Goal: Task Accomplishment & Management: Manage account settings

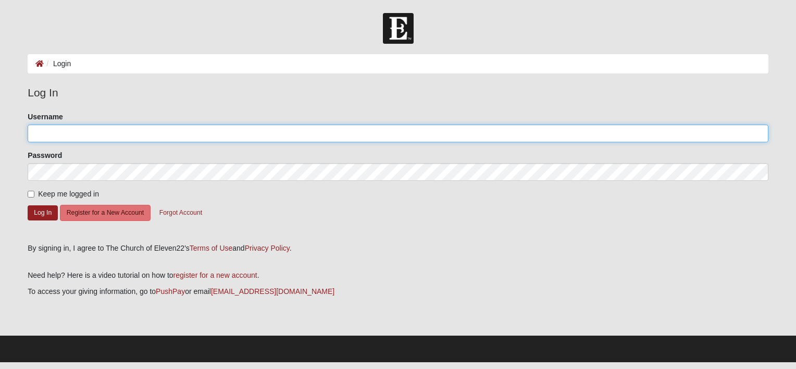
click at [33, 132] on input "Username" at bounding box center [398, 134] width 741 height 18
type input "[EMAIL_ADDRESS][DOMAIN_NAME]"
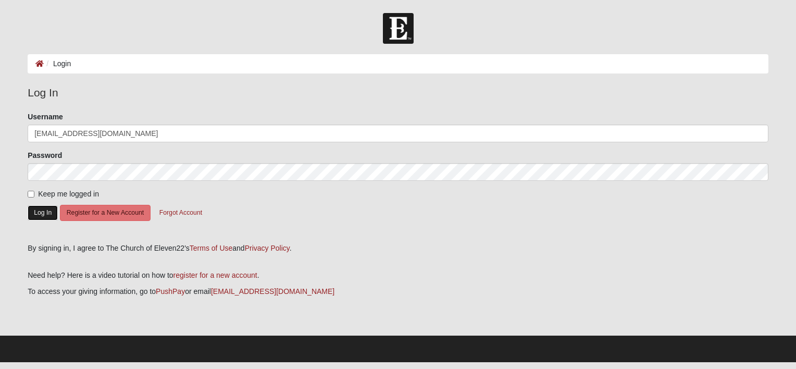
click at [44, 211] on button "Log In" at bounding box center [43, 212] width 30 height 15
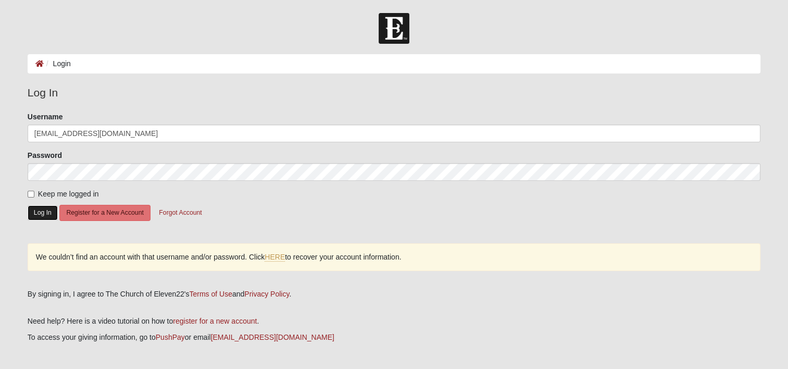
click at [46, 213] on button "Log In" at bounding box center [43, 212] width 30 height 15
click at [41, 208] on button "Log In" at bounding box center [43, 212] width 30 height 15
click at [188, 215] on button "Forgot Account" at bounding box center [180, 213] width 56 height 16
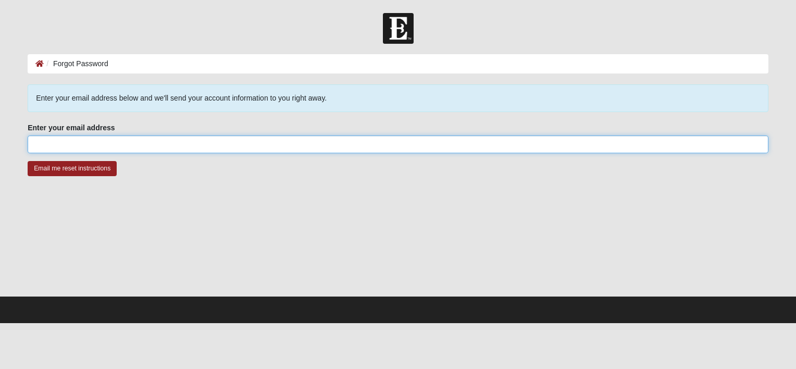
click at [32, 140] on input "Enter your email address" at bounding box center [398, 144] width 741 height 18
type input "[EMAIL_ADDRESS][DOMAIN_NAME]"
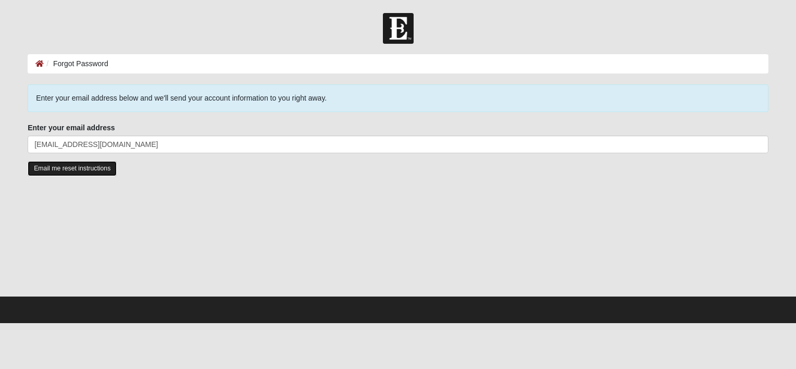
click at [67, 166] on input "Email me reset instructions" at bounding box center [72, 168] width 89 height 15
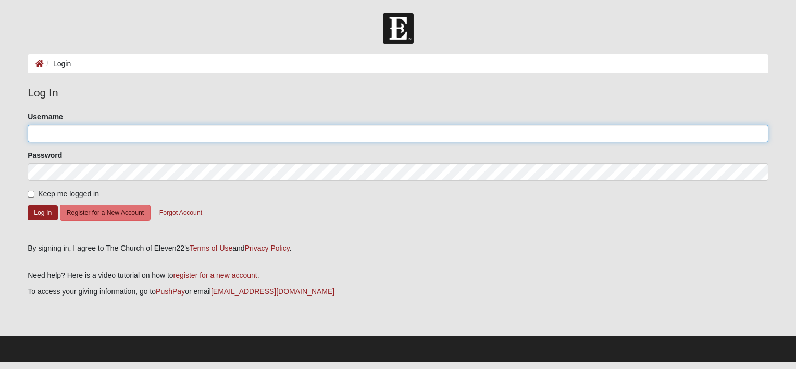
click at [32, 126] on input "Username" at bounding box center [398, 134] width 741 height 18
type input "[EMAIL_ADDRESS][DOMAIN_NAME]"
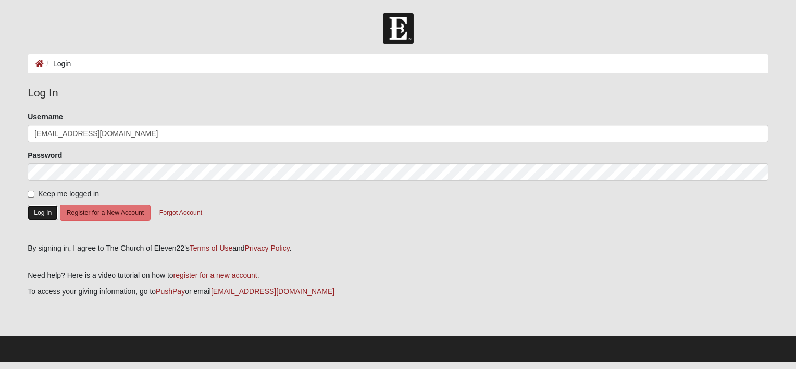
click at [38, 216] on button "Log In" at bounding box center [43, 212] width 30 height 15
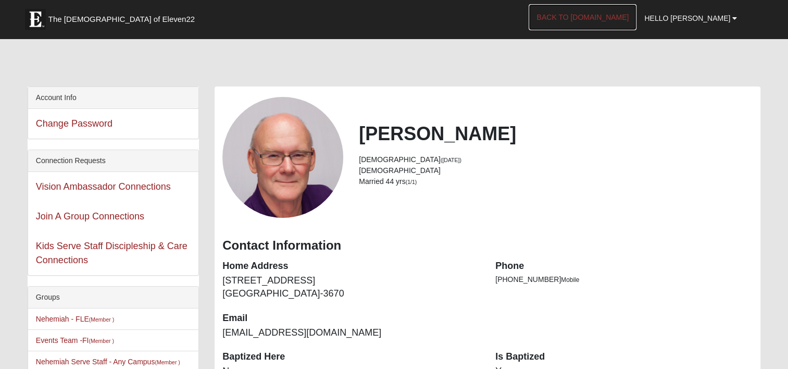
click at [602, 17] on link "Back to COE22.com" at bounding box center [583, 17] width 108 height 26
